Goal: Check status: Check status

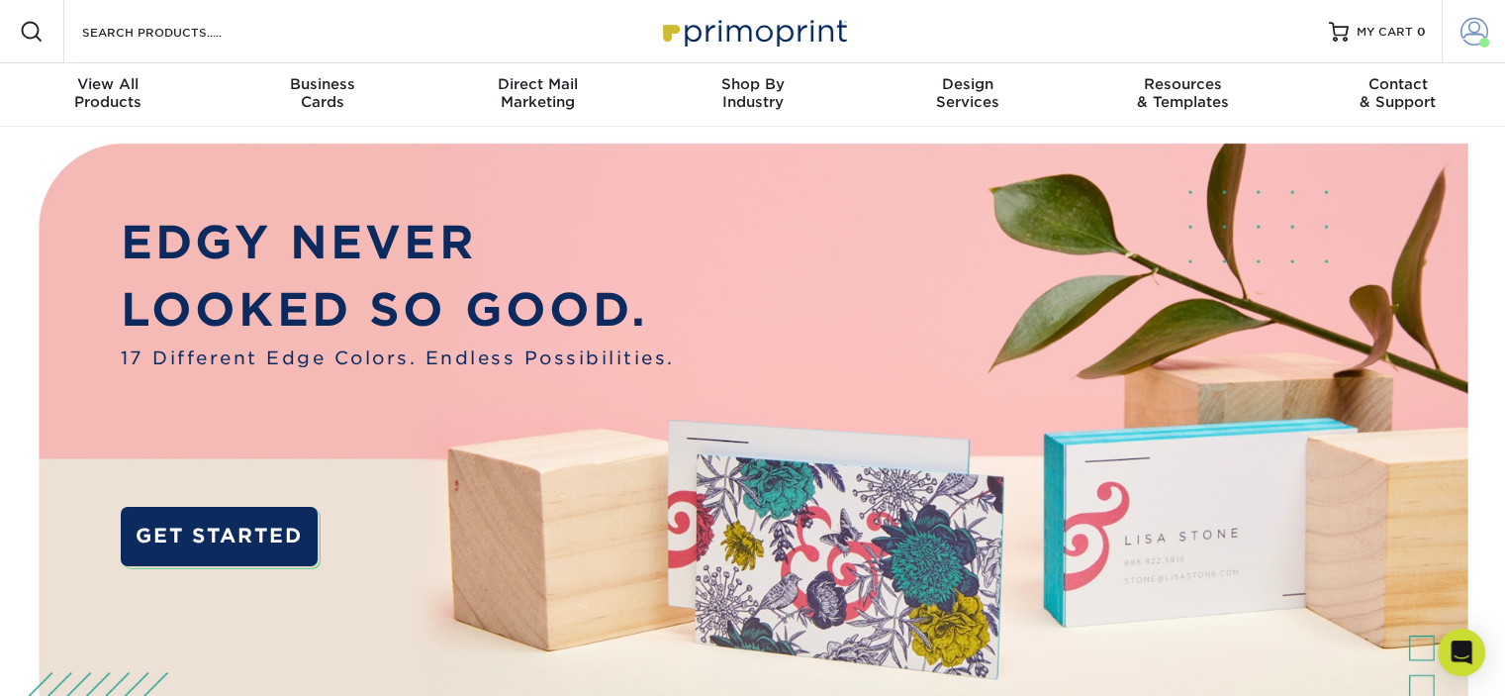
click at [1472, 37] on span at bounding box center [1474, 32] width 28 height 28
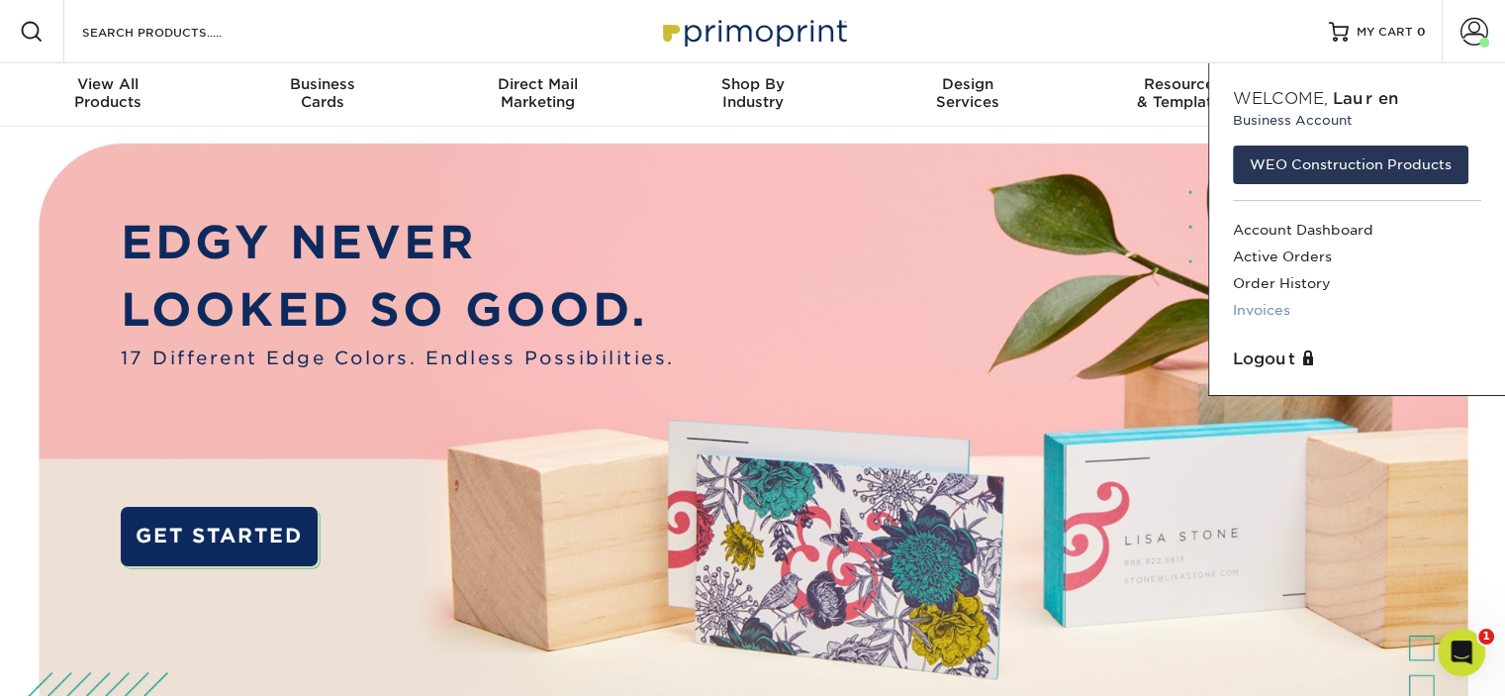
click at [1260, 314] on link "Invoices" at bounding box center [1357, 310] width 248 height 27
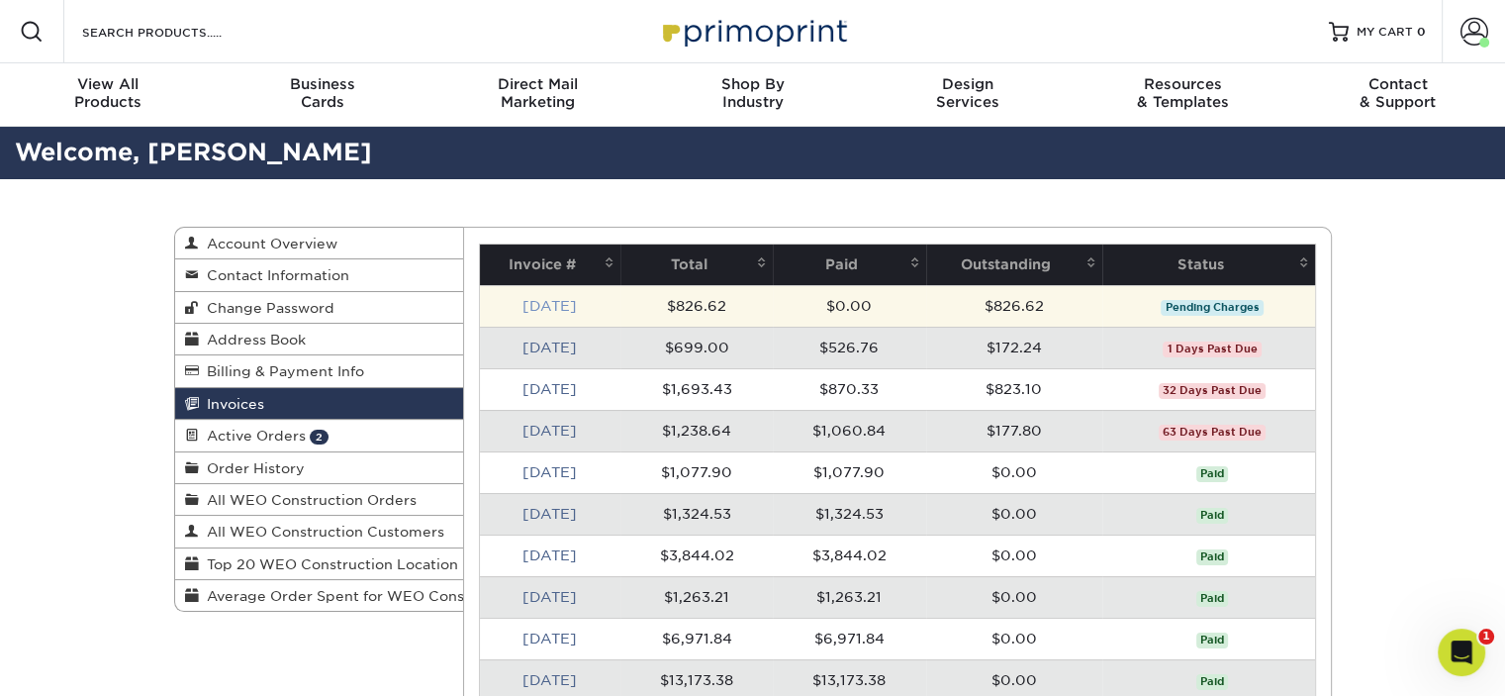
click at [545, 308] on link "[DATE]" at bounding box center [549, 306] width 54 height 16
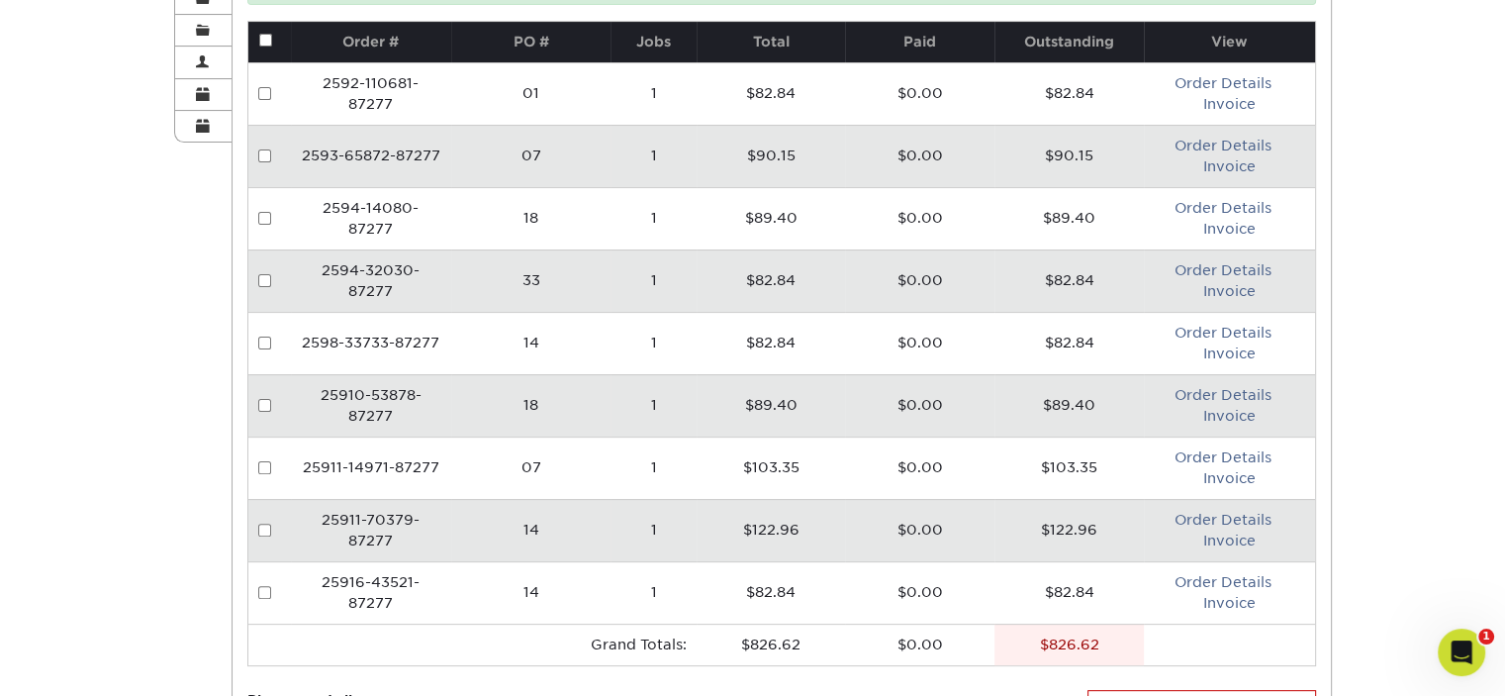
scroll to position [558, 0]
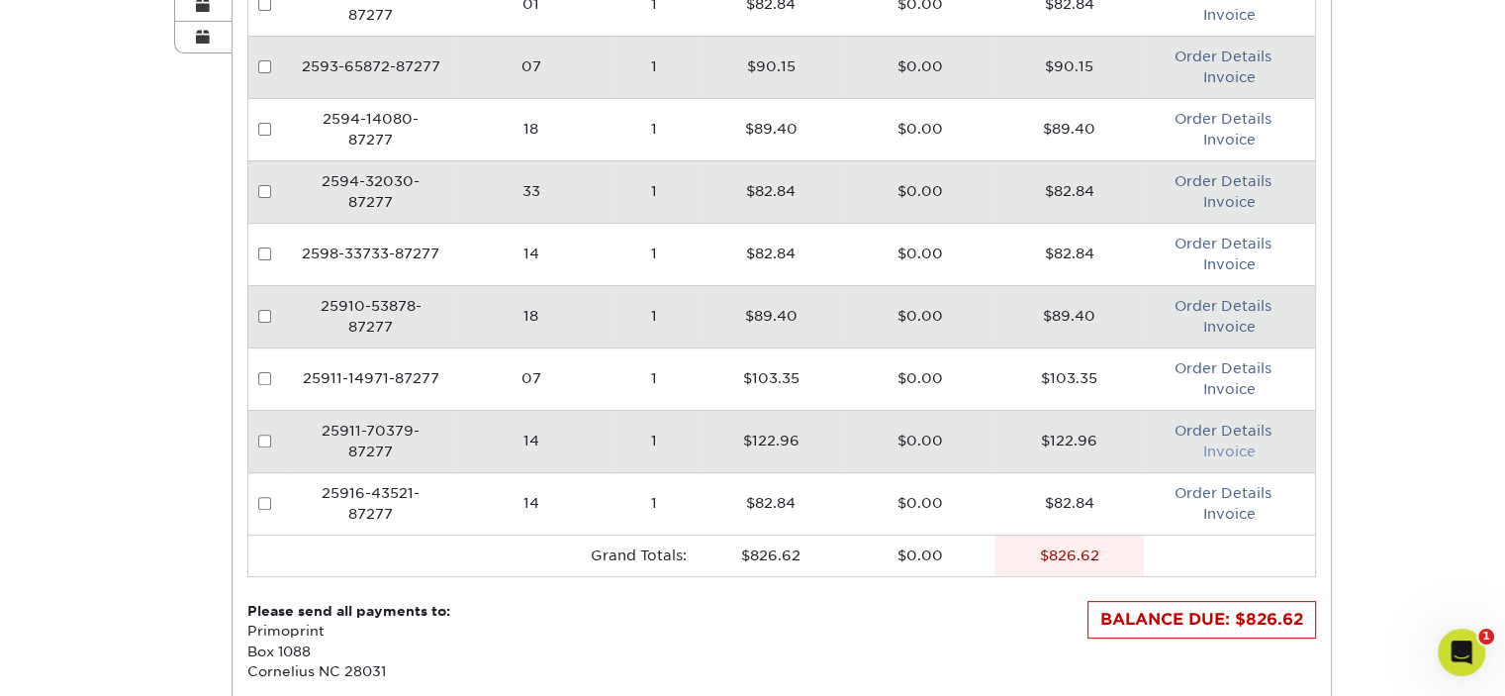
click at [1243, 447] on link "Invoice" at bounding box center [1229, 451] width 52 height 16
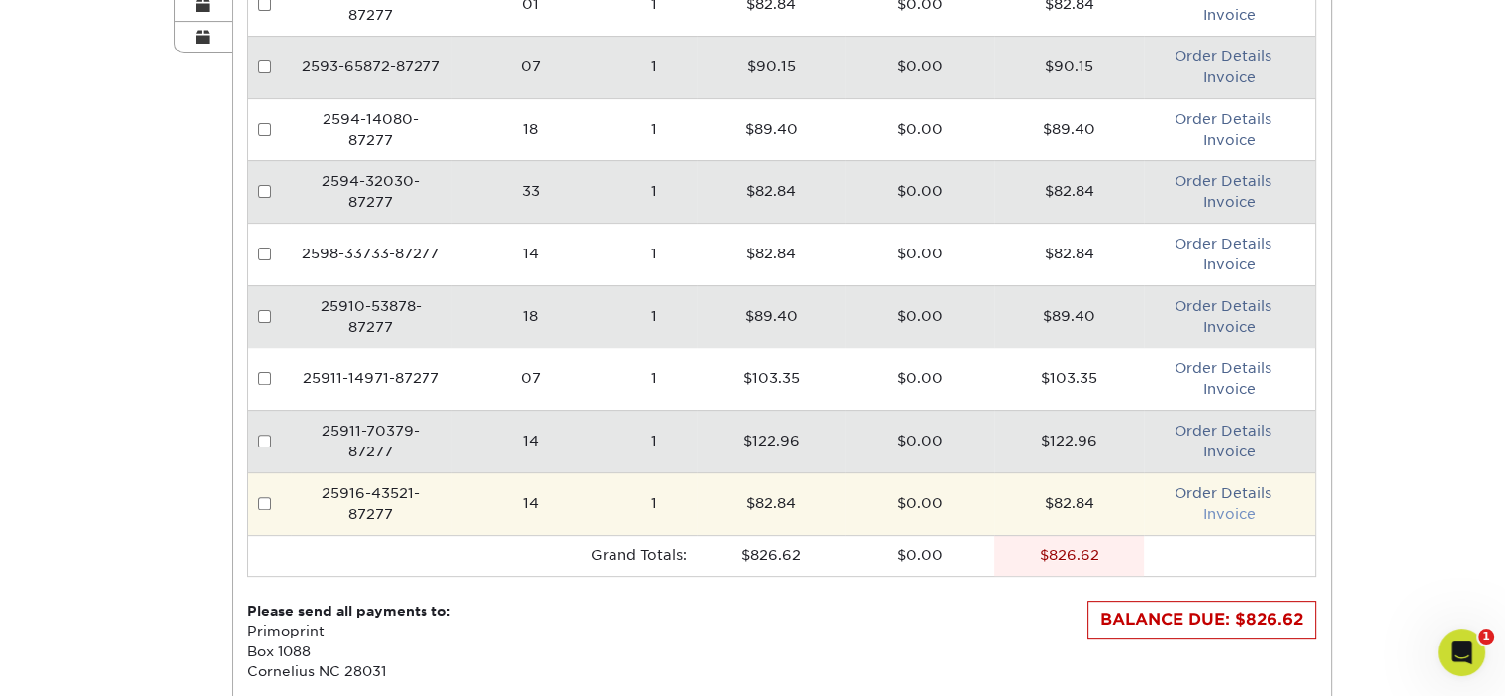
click at [1235, 512] on link "Invoice" at bounding box center [1229, 514] width 52 height 16
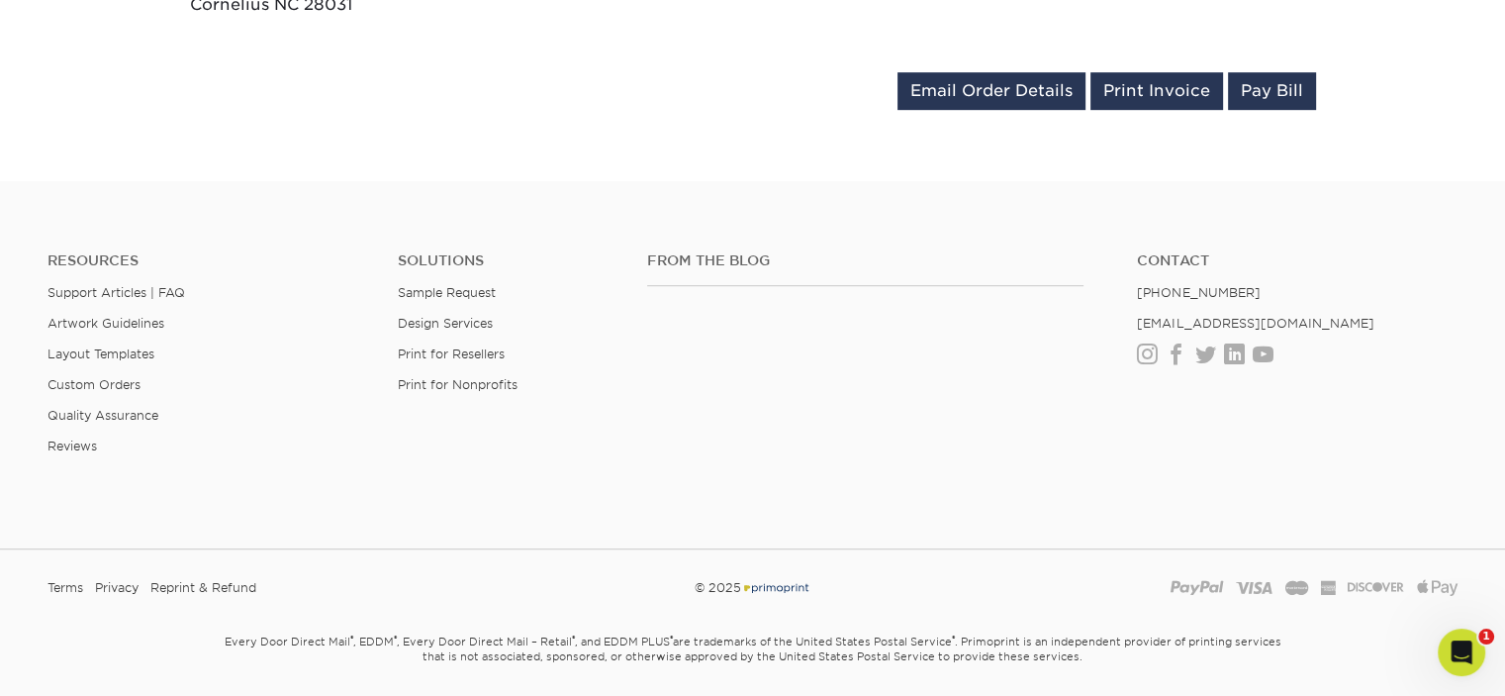
scroll to position [809, 0]
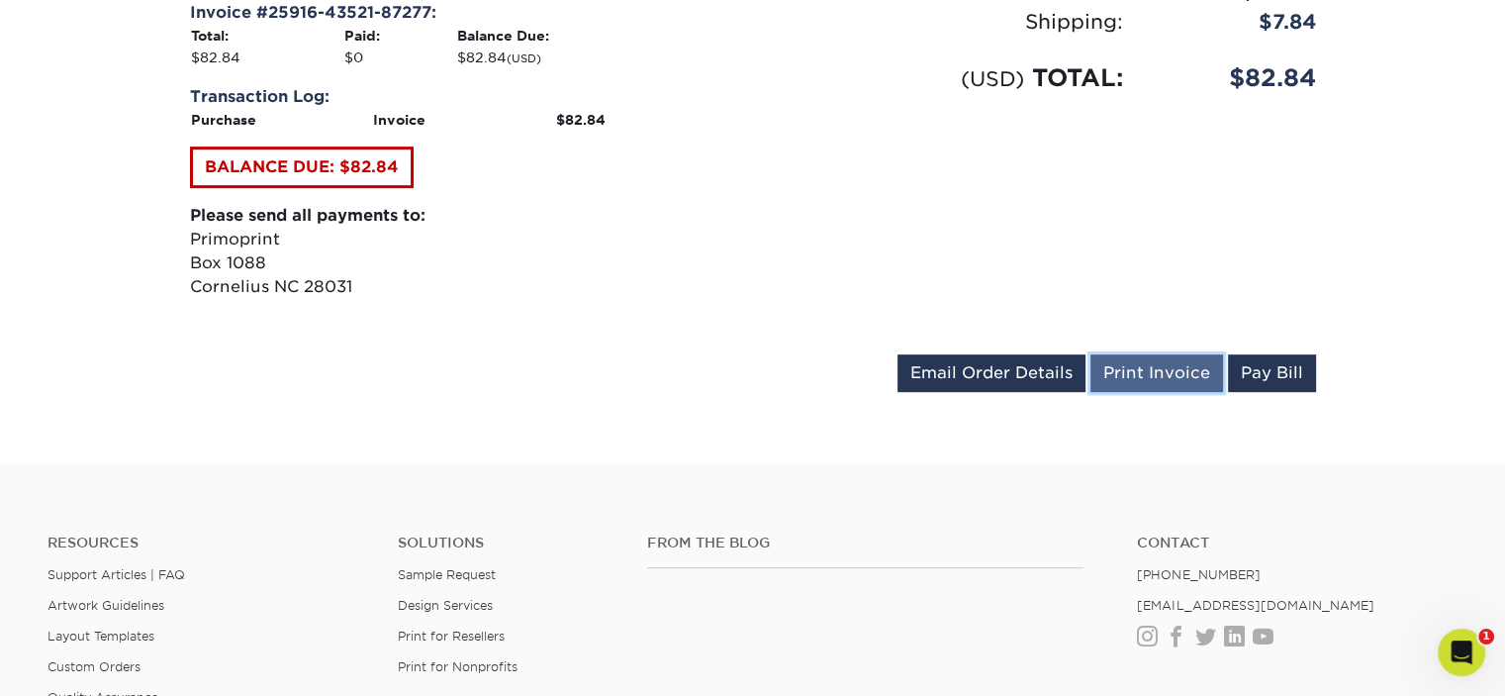
click at [1169, 354] on link "Print Invoice" at bounding box center [1156, 373] width 133 height 38
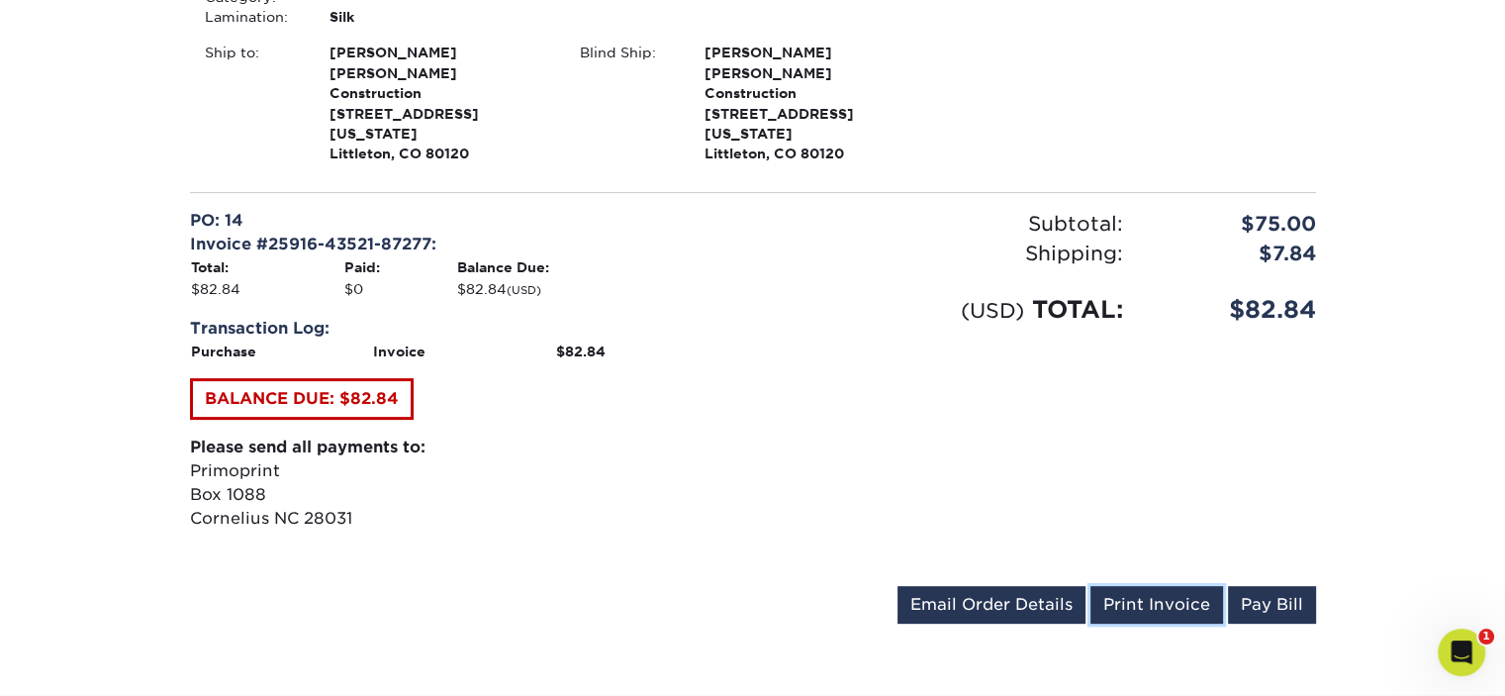
scroll to position [569, 0]
